Goal: Task Accomplishment & Management: Manage account settings

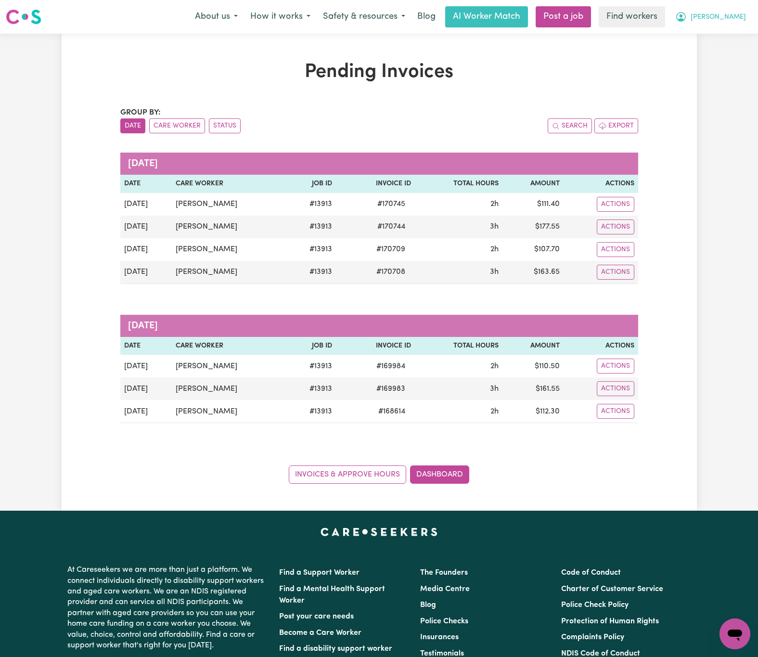
click at [702, 15] on span "[PERSON_NAME]" at bounding box center [717, 17] width 55 height 11
click at [715, 54] on link "Logout" at bounding box center [713, 55] width 76 height 18
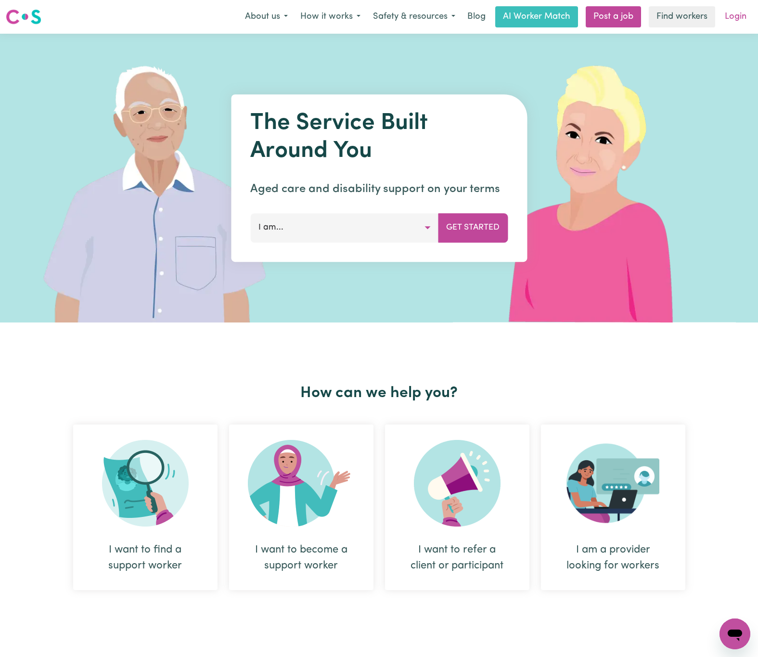
click at [720, 22] on link "Login" at bounding box center [735, 16] width 33 height 21
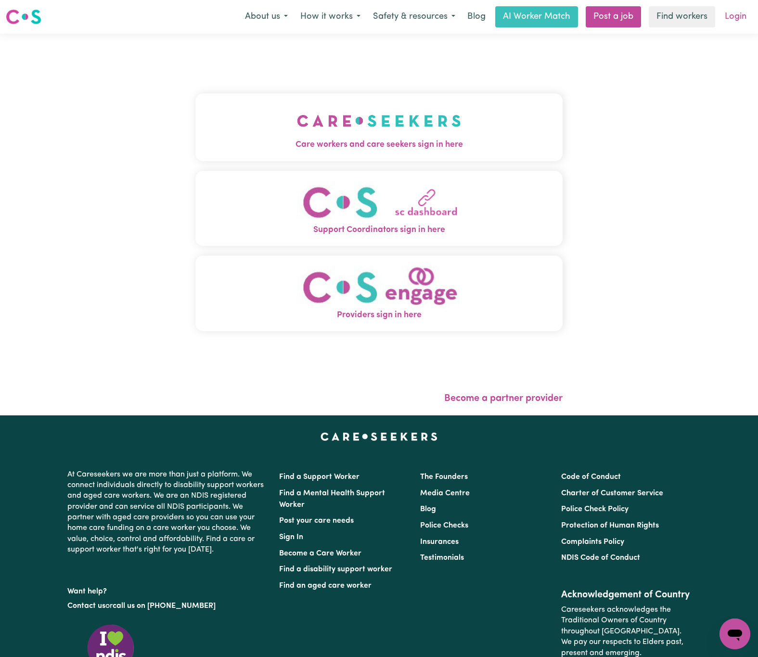
drag, startPoint x: 729, startPoint y: 12, endPoint x: 723, endPoint y: 17, distance: 7.8
click at [729, 13] on link "Login" at bounding box center [735, 16] width 33 height 21
drag, startPoint x: 315, startPoint y: 134, endPoint x: 330, endPoint y: 147, distance: 20.5
click at [316, 134] on img "Care workers and care seekers sign in here" at bounding box center [379, 121] width 164 height 36
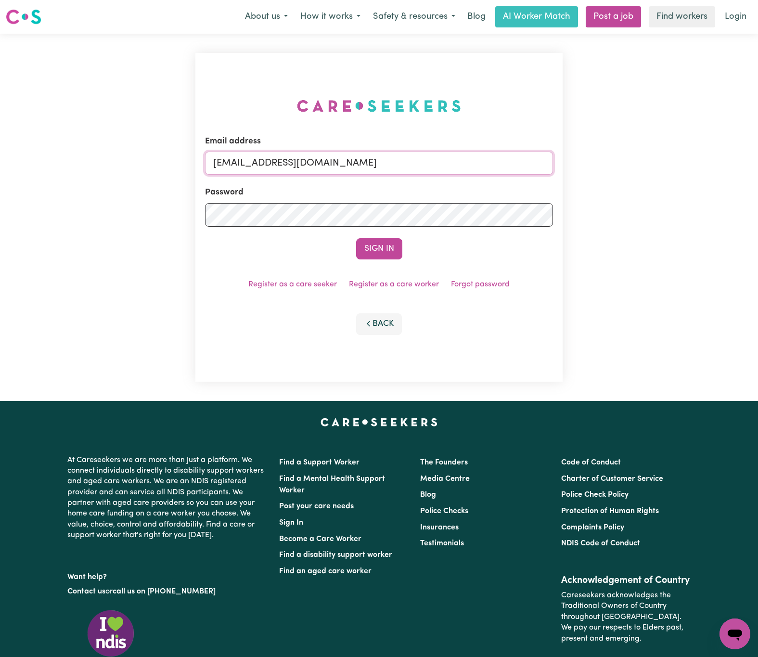
drag, startPoint x: 263, startPoint y: 162, endPoint x: 675, endPoint y: 162, distance: 412.2
click at [675, 162] on div "Email address [EMAIL_ADDRESS][DOMAIN_NAME] Password Sign In Register as a care …" at bounding box center [379, 217] width 758 height 367
paste input "tylaendicott"
type input "[EMAIL_ADDRESS][DOMAIN_NAME]"
click at [356, 238] on button "Sign In" at bounding box center [379, 248] width 46 height 21
